Goal: Task Accomplishment & Management: Use online tool/utility

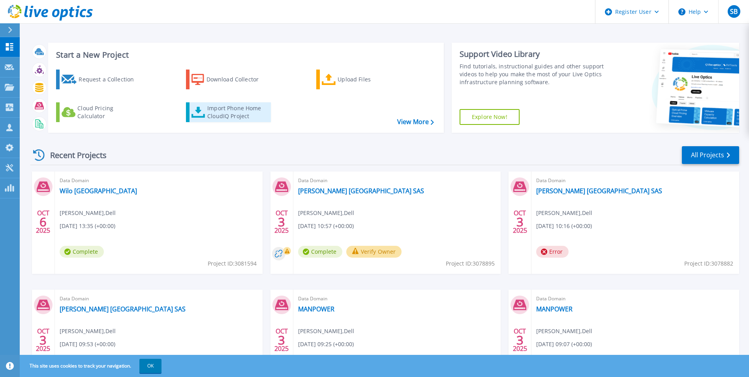
click at [242, 112] on div "Import Phone Home CloudIQ Project" at bounding box center [238, 112] width 62 height 16
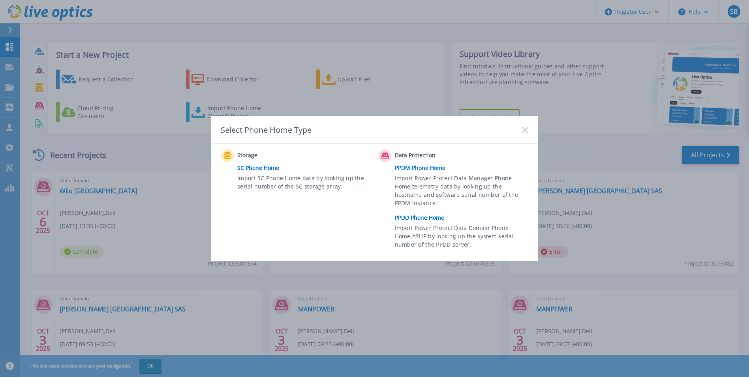
click at [435, 220] on link "PPDD Phone Home" at bounding box center [463, 218] width 137 height 12
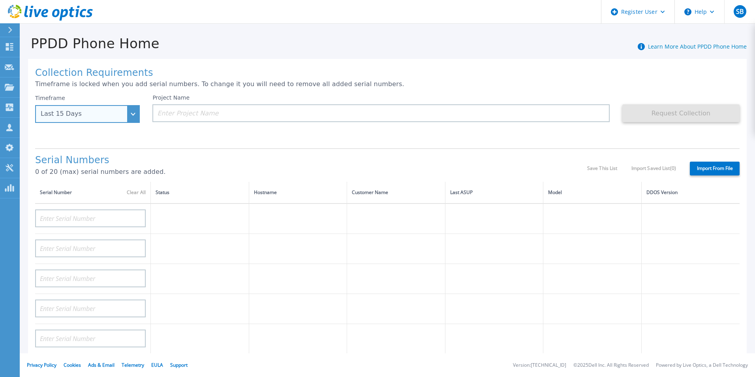
click at [131, 117] on div "Last 15 Days" at bounding box center [87, 114] width 105 height 18
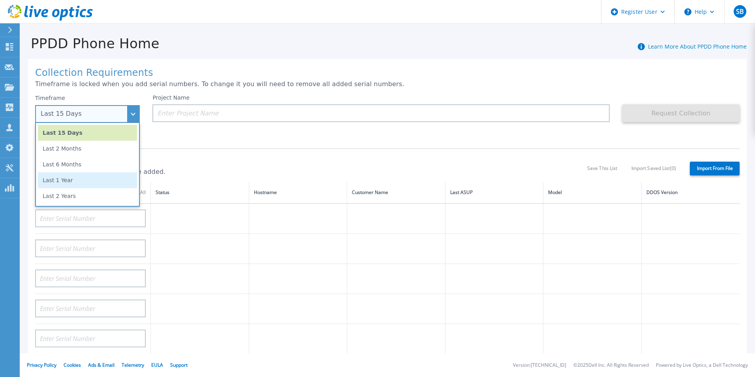
click at [124, 180] on li "Last 1 Year" at bounding box center [87, 180] width 99 height 16
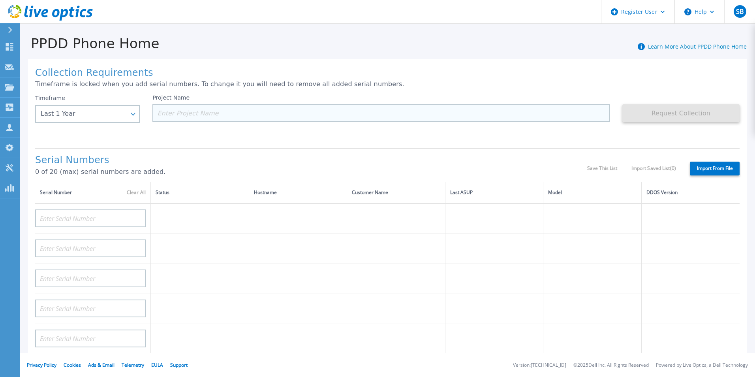
click at [205, 116] on input at bounding box center [380, 113] width 457 height 18
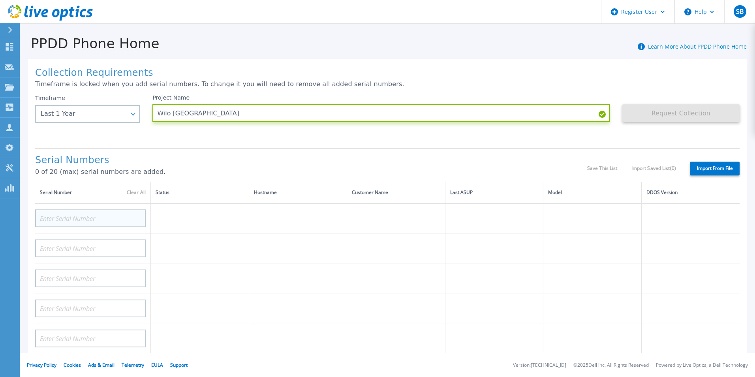
type input "Wilo [GEOGRAPHIC_DATA]"
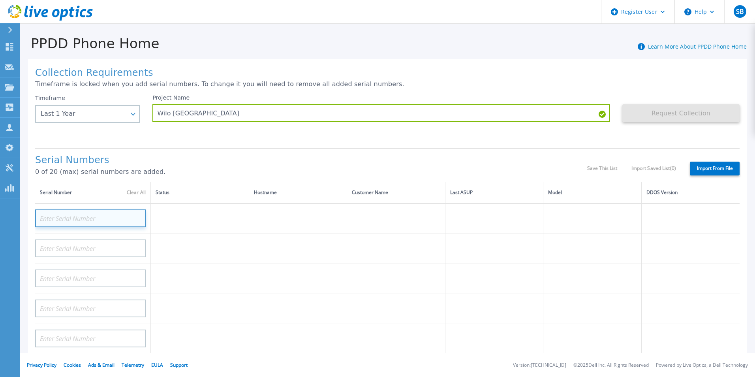
click at [96, 221] on input at bounding box center [90, 218] width 111 height 18
paste input "CKM00183501564"
type input "CKM00183501564"
click at [245, 153] on div "Serial Numbers 0 of 20 (max) serial numbers are added. Save This List Import Sa…" at bounding box center [387, 165] width 704 height 34
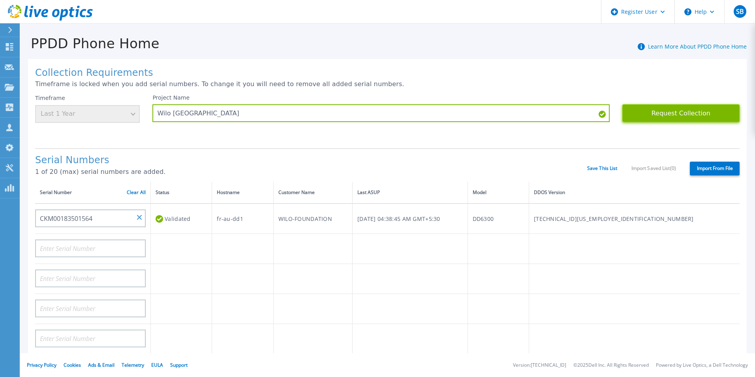
click at [679, 109] on button "Request Collection" at bounding box center [680, 113] width 117 height 18
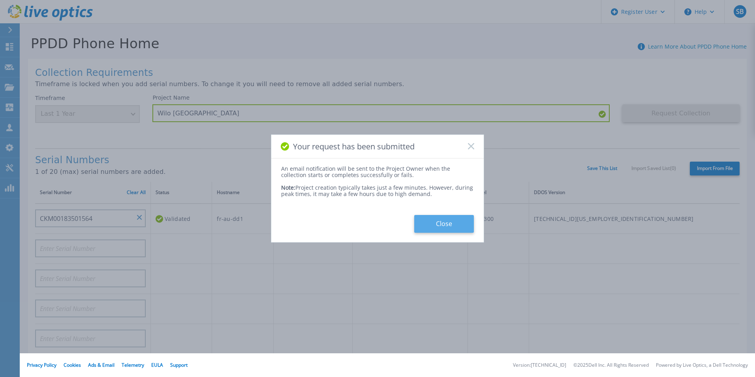
click at [454, 221] on button "Close" at bounding box center [444, 224] width 60 height 18
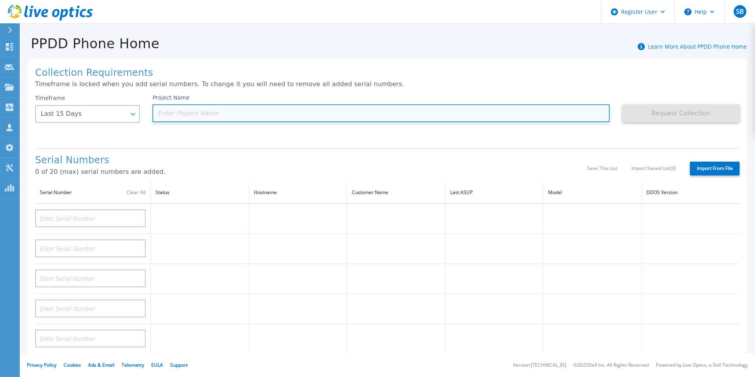
click at [206, 116] on input at bounding box center [380, 113] width 457 height 18
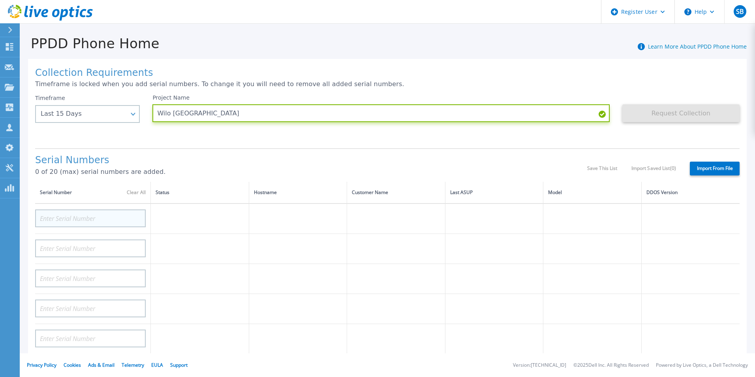
type input "Wilo [GEOGRAPHIC_DATA]"
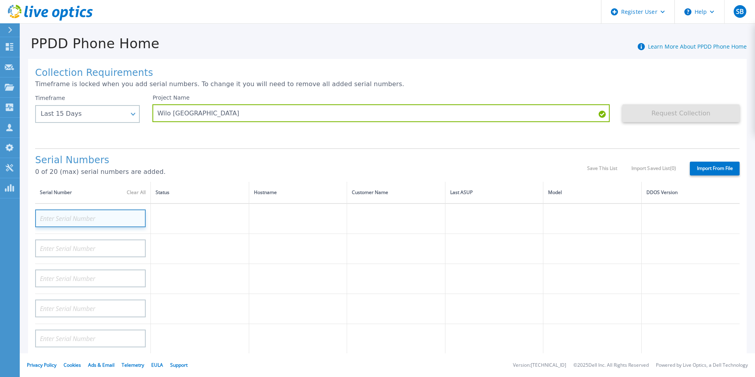
click at [109, 220] on input at bounding box center [90, 218] width 111 height 18
paste input "CKM01221706035"
type input "CKM01221706035"
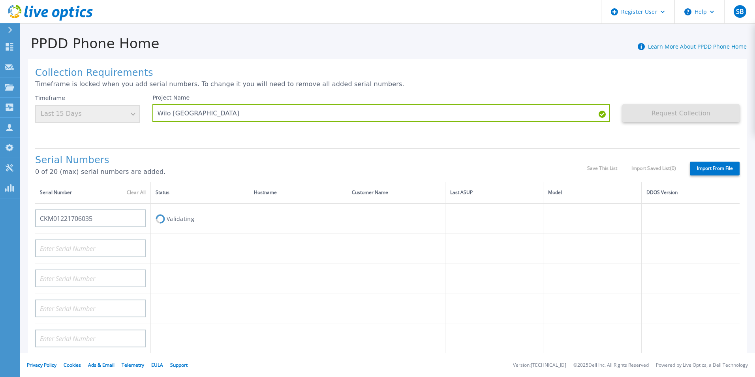
click at [213, 169] on p "0 of 20 (max) serial numbers are added." at bounding box center [311, 171] width 552 height 7
